Goal: Transaction & Acquisition: Subscribe to service/newsletter

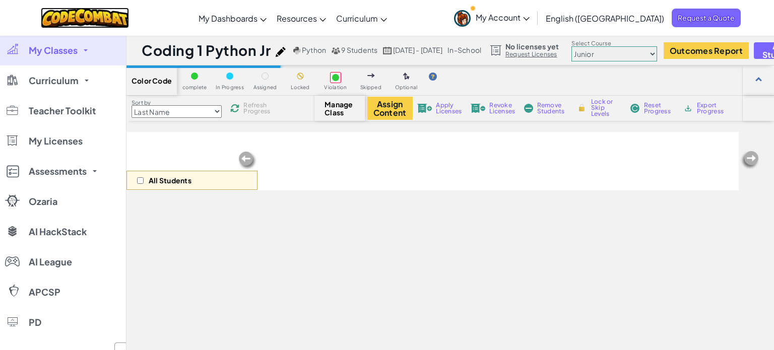
click at [121, 20] on img at bounding box center [85, 18] width 88 height 21
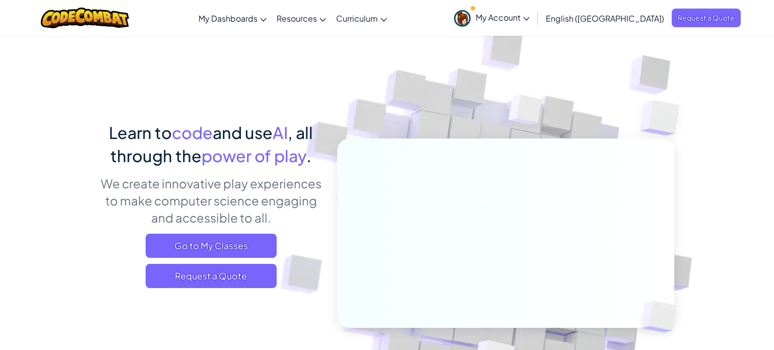
click at [529, 17] on icon at bounding box center [526, 19] width 7 height 4
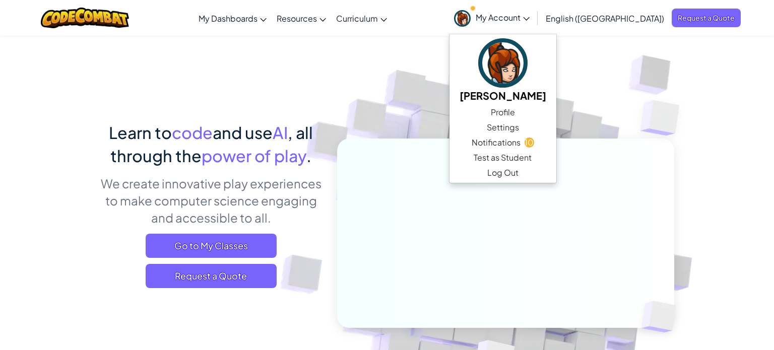
click at [326, 20] on icon at bounding box center [322, 20] width 7 height 4
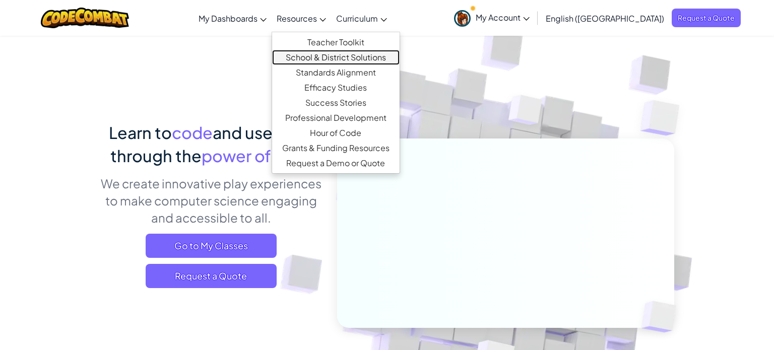
click at [373, 60] on link "School & District Solutions" at bounding box center [335, 57] width 127 height 15
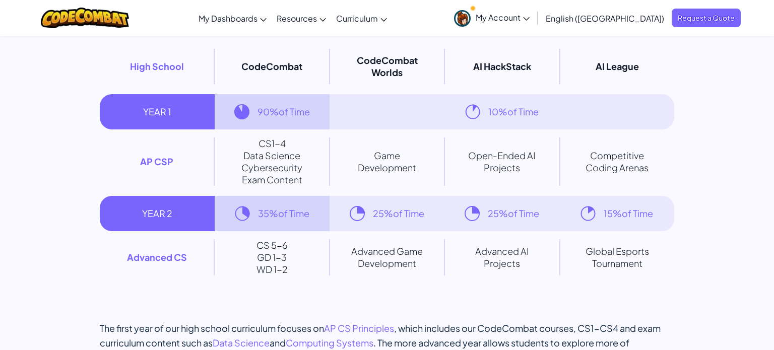
scroll to position [6909, 0]
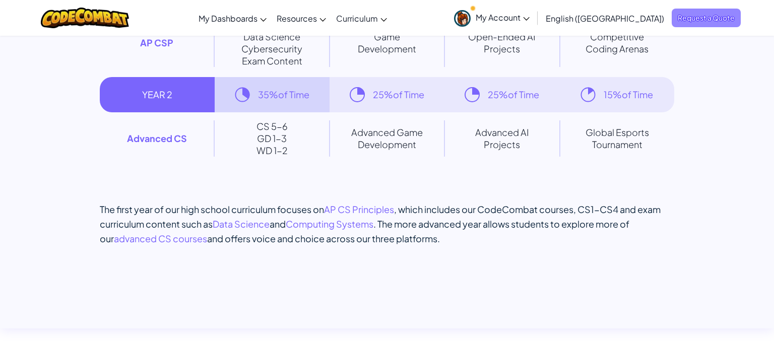
click at [702, 24] on span "Request a Quote" at bounding box center [705, 18] width 69 height 19
